Goal: Find specific page/section: Find specific page/section

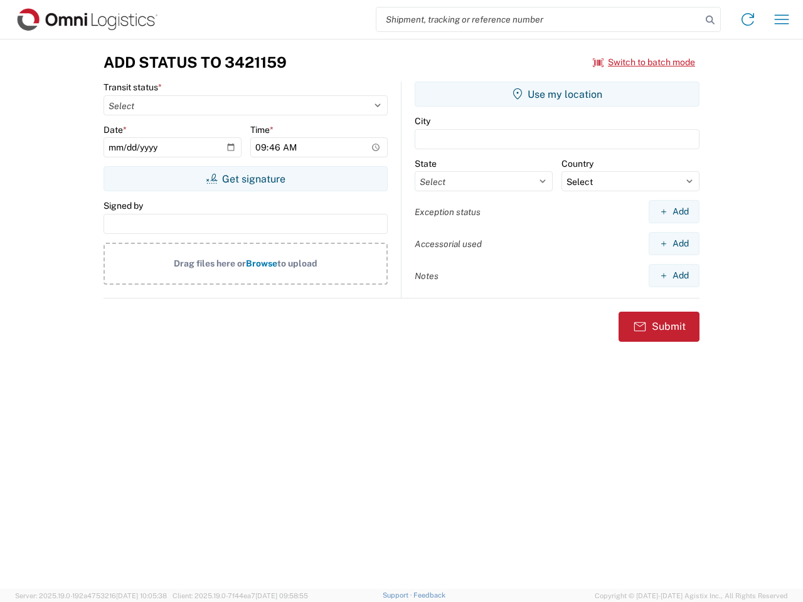
click at [539, 19] on input "search" at bounding box center [538, 20] width 325 height 24
click at [710, 20] on icon at bounding box center [710, 20] width 18 height 18
click at [747, 19] on icon at bounding box center [747, 19] width 20 height 20
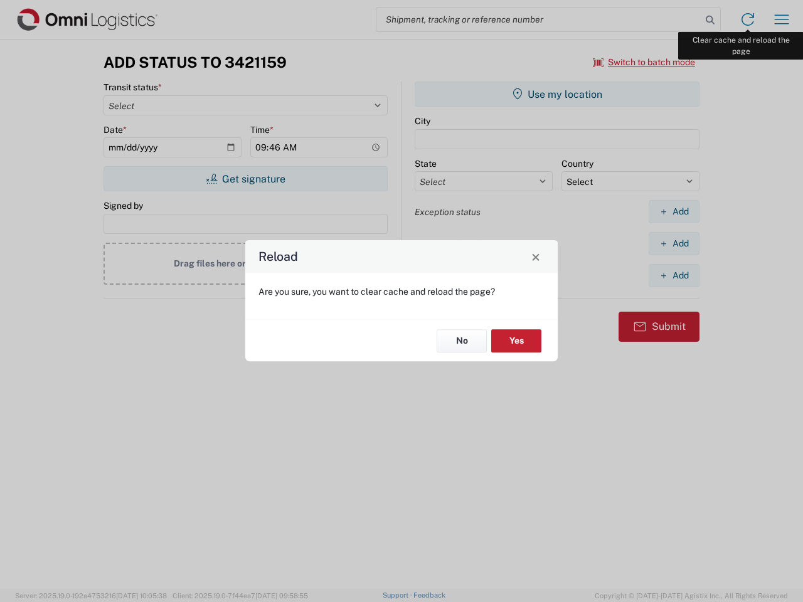
click at [781, 19] on div "Reload Are you sure, you want to clear cache and reload the page? No Yes" at bounding box center [401, 301] width 803 height 602
click at [644, 62] on div "Reload Are you sure, you want to clear cache and reload the page? No Yes" at bounding box center [401, 301] width 803 height 602
click at [245, 179] on div "Reload Are you sure, you want to clear cache and reload the page? No Yes" at bounding box center [401, 301] width 803 height 602
click at [557, 94] on div "Reload Are you sure, you want to clear cache and reload the page? No Yes" at bounding box center [401, 301] width 803 height 602
click at [673, 211] on div "Reload Are you sure, you want to clear cache and reload the page? No Yes" at bounding box center [401, 301] width 803 height 602
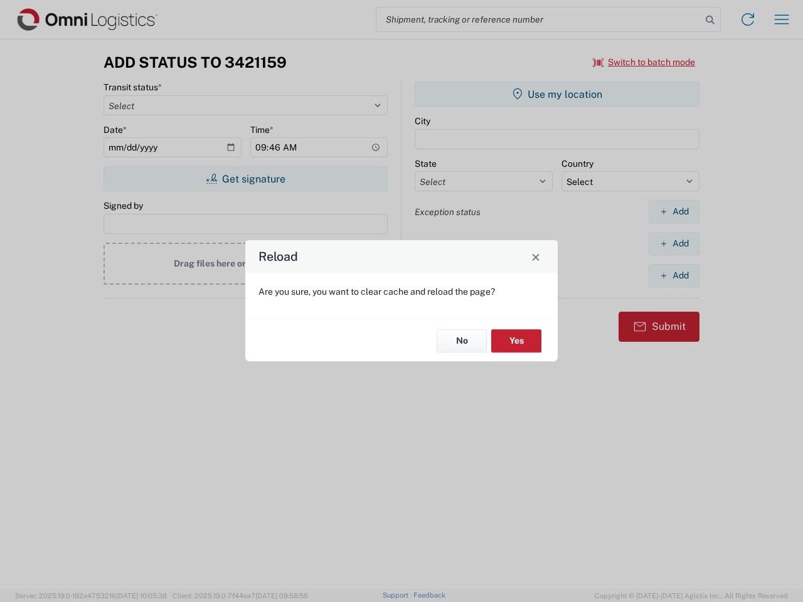
click at [673, 243] on div "Reload Are you sure, you want to clear cache and reload the page? No Yes" at bounding box center [401, 301] width 803 height 602
click at [673, 275] on div "Reload Are you sure, you want to clear cache and reload the page? No Yes" at bounding box center [401, 301] width 803 height 602
